Goal: Information Seeking & Learning: Learn about a topic

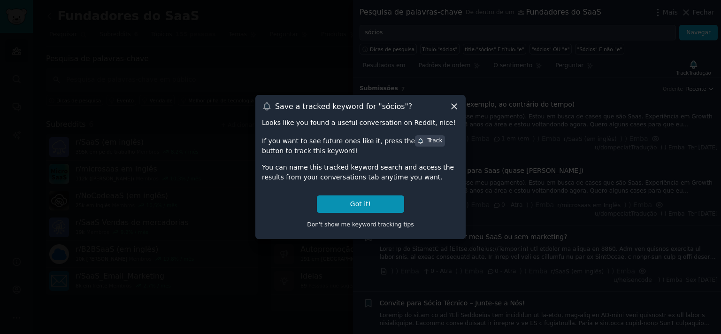
scroll to position [274, 0]
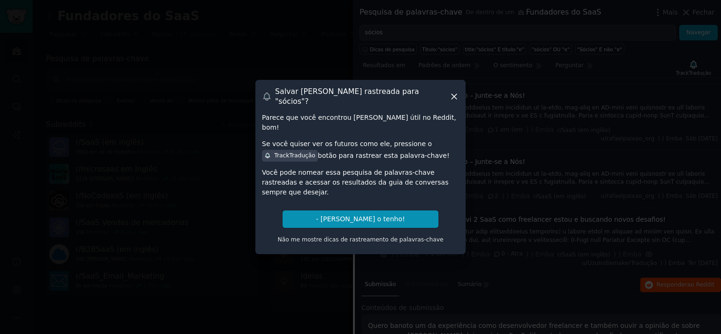
click at [453, 99] on icon at bounding box center [453, 96] width 5 height 5
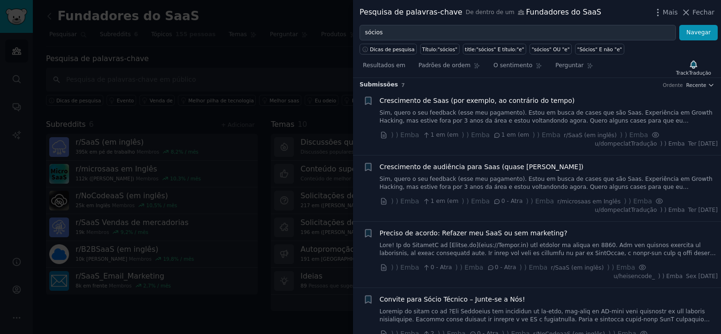
scroll to position [0, 0]
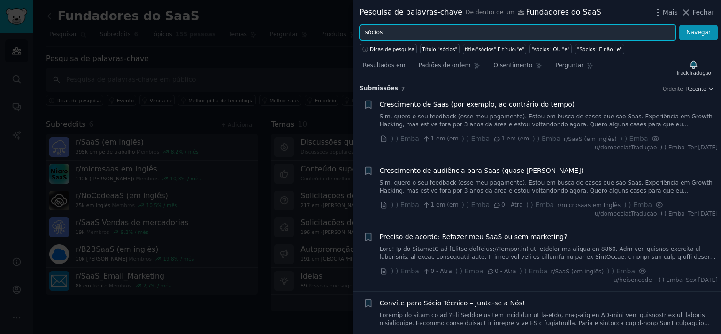
click at [365, 34] on input "sócios" at bounding box center [517, 33] width 316 height 16
click at [679, 25] on button "Navegar" at bounding box center [698, 33] width 38 height 16
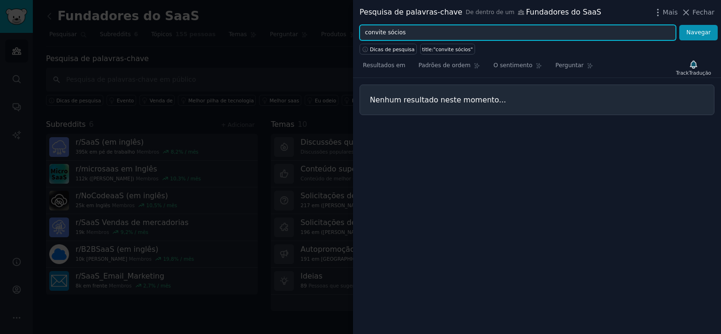
click at [403, 32] on input "convite sócios" at bounding box center [517, 33] width 316 height 16
type input "convite sócio"
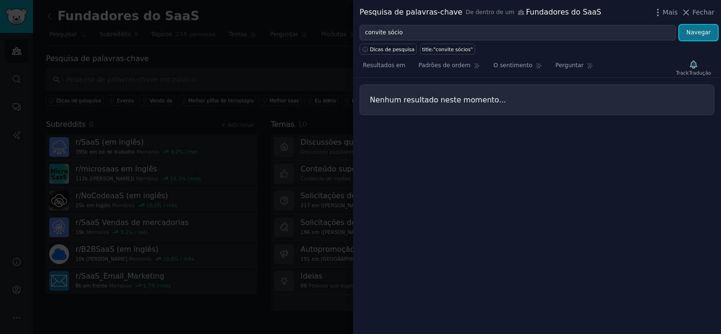
click at [699, 37] on button "Navegar" at bounding box center [698, 33] width 38 height 16
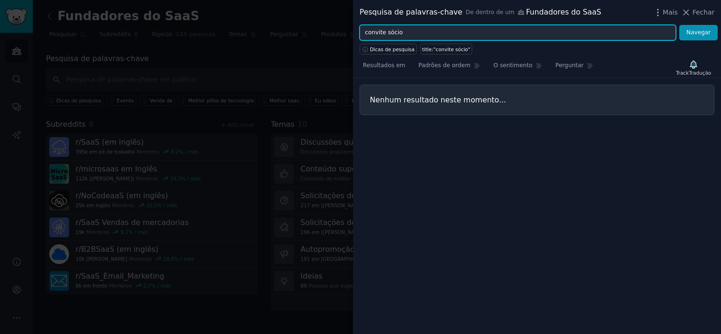
drag, startPoint x: 400, startPoint y: 34, endPoint x: 316, endPoint y: 29, distance: 84.1
click at [359, 29] on input "convite sócio" at bounding box center [517, 33] width 316 height 16
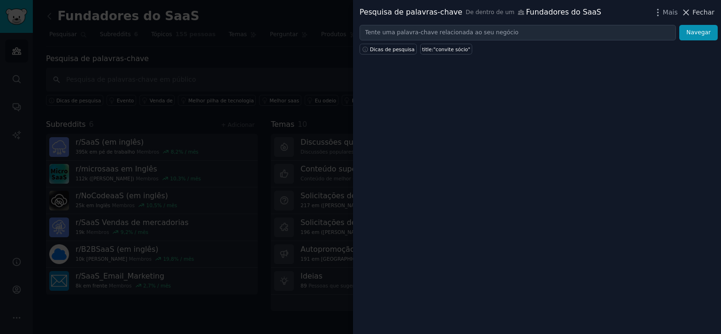
click at [701, 14] on span "Fechar" at bounding box center [703, 13] width 22 height 10
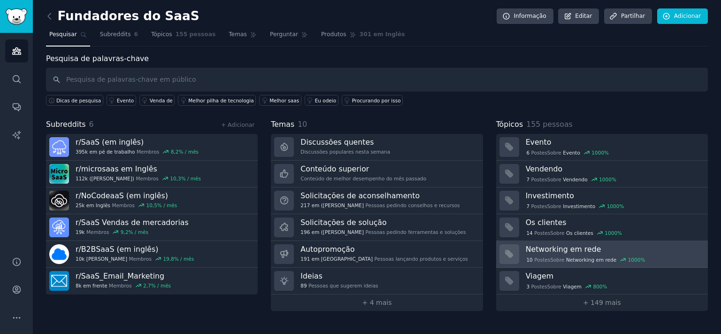
click at [551, 248] on h3 "Networking em rede" at bounding box center [612, 249] width 175 height 10
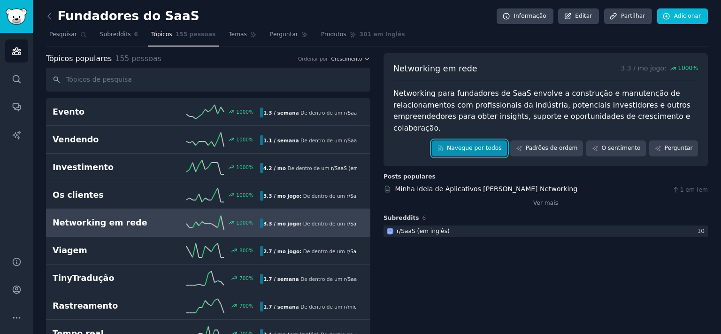
click at [476, 149] on link "Navegue por todos" at bounding box center [470, 148] width 76 height 16
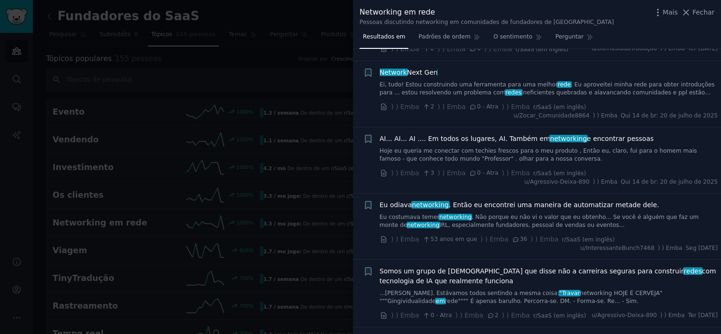
scroll to position [311, 0]
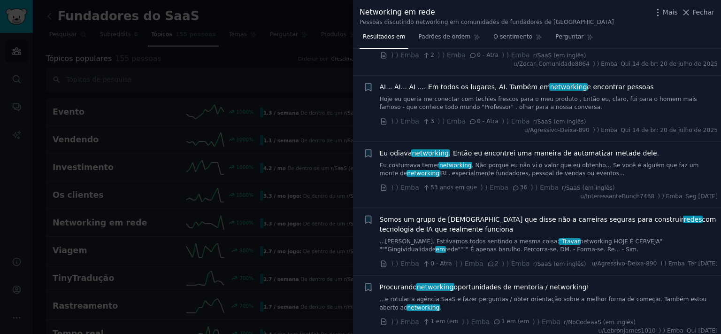
click at [464, 214] on span "Somos um grupo de [DEMOGRAPHIC_DATA] que disse não a carreiras seguras para con…" at bounding box center [549, 224] width 338 height 20
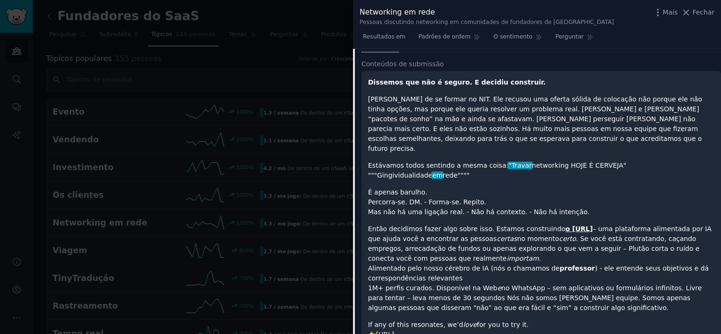
scroll to position [564, 0]
click at [566, 224] on strong "o [URL]" at bounding box center [578, 228] width 27 height 8
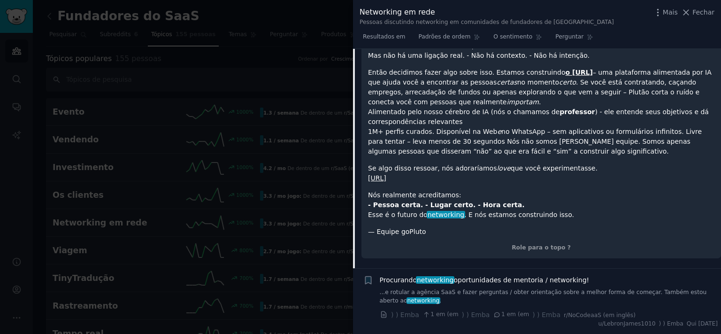
scroll to position [771, 0]
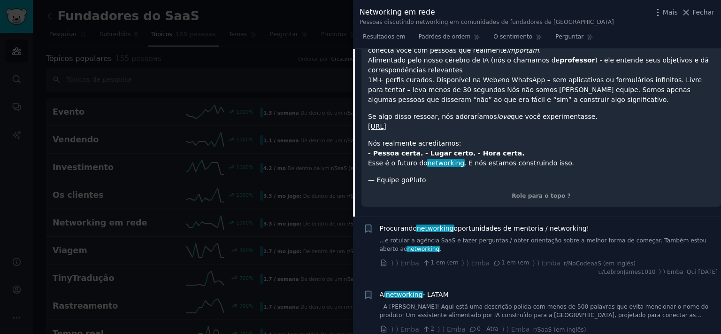
click at [530, 223] on span "Procurando networking oportunidades de mentoria / networking!" at bounding box center [485, 228] width 210 height 10
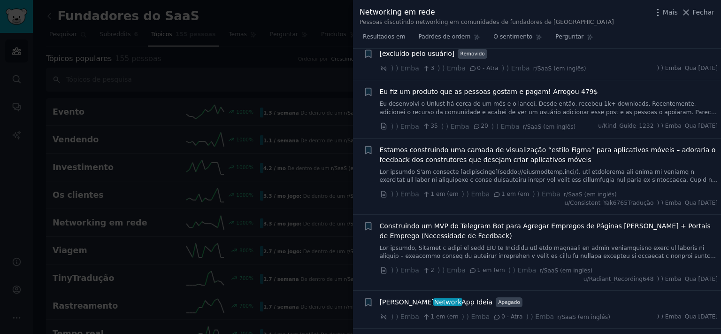
scroll to position [1365, 0]
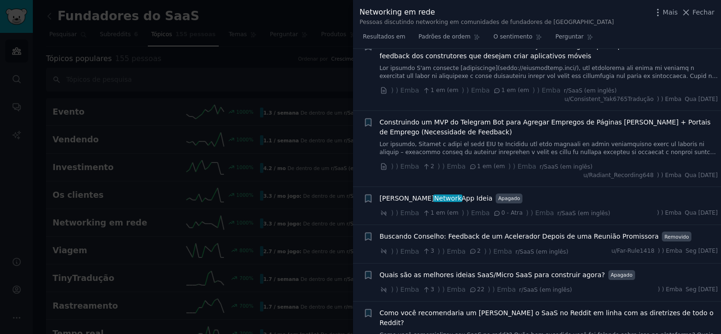
click at [451, 270] on span "Quais são as melhores ideias SaaS/Micro SaaS para construir agora?" at bounding box center [492, 275] width 225 height 10
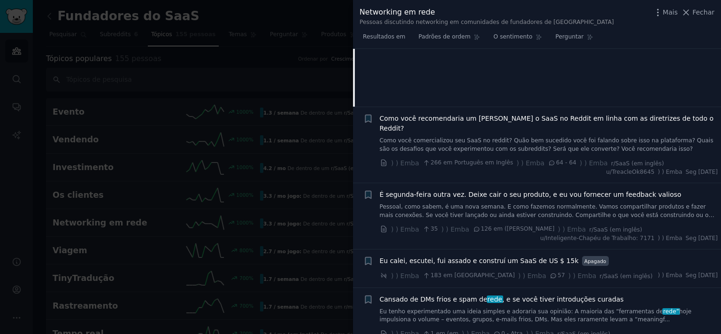
scroll to position [1522, 0]
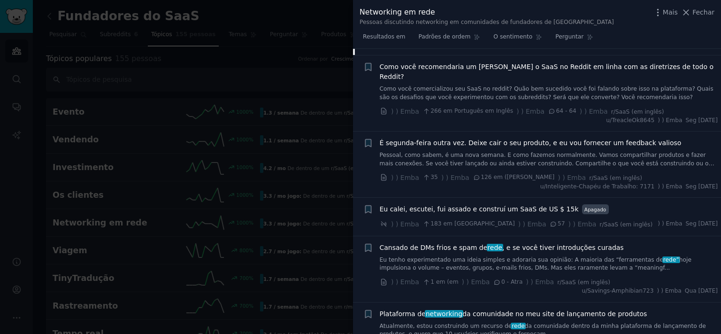
click at [480, 204] on span "Eu calei, escutei, fui assado e construí um SaaS de US $ 15k" at bounding box center [479, 209] width 199 height 10
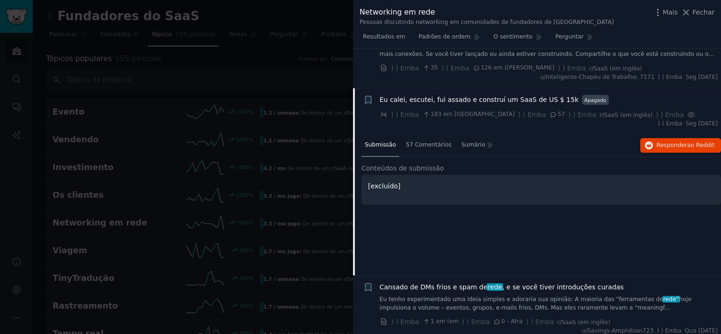
scroll to position [1485, 0]
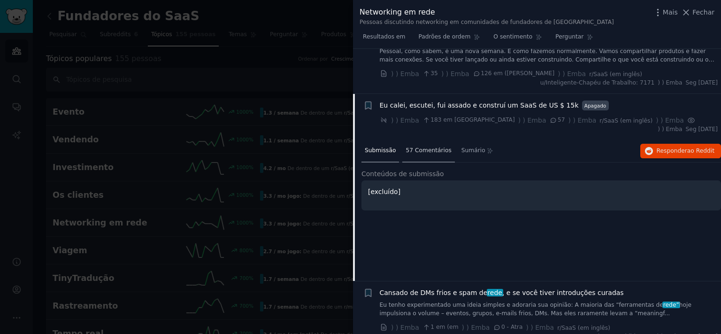
click at [429, 146] on span "57 Comentários" at bounding box center [428, 150] width 46 height 8
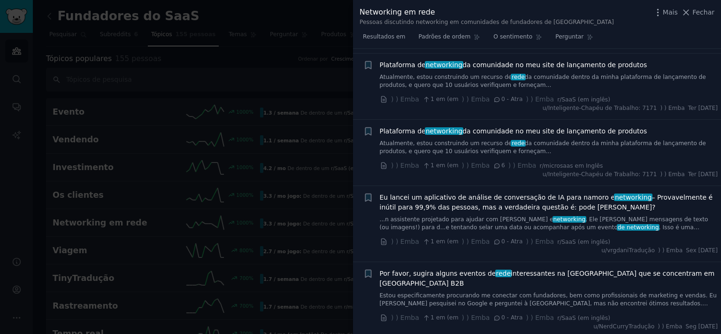
scroll to position [2474, 0]
